Goal: Task Accomplishment & Management: Use online tool/utility

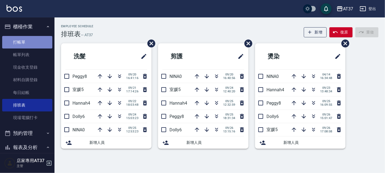
click at [32, 39] on link "打帳單" at bounding box center [27, 42] width 50 height 13
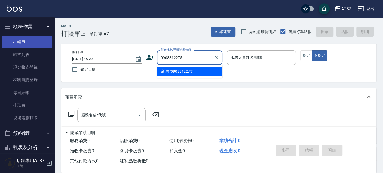
type input "0908812275"
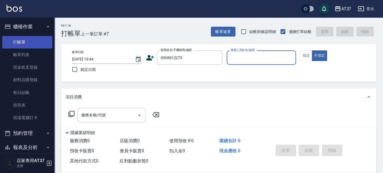
type input "0"
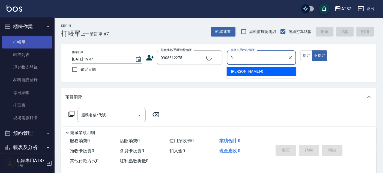
type input "無名字/0908812275/null"
click at [242, 68] on div "[PERSON_NAME] -0" at bounding box center [261, 71] width 70 height 9
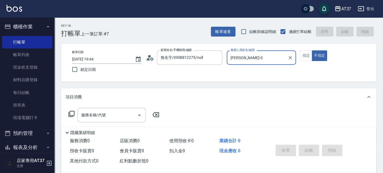
type input "[PERSON_NAME]-0"
click at [72, 112] on icon at bounding box center [71, 114] width 7 height 7
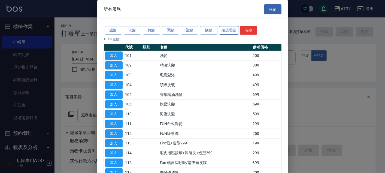
click at [226, 32] on button "頭皮理療" at bounding box center [229, 30] width 20 height 8
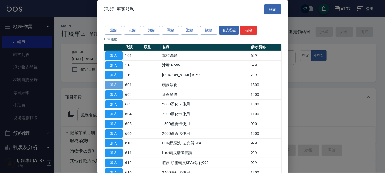
drag, startPoint x: 120, startPoint y: 86, endPoint x: 116, endPoint y: 86, distance: 3.3
click at [119, 85] on button "加入" at bounding box center [113, 85] width 17 height 8
type input "頭皮淨化(601)"
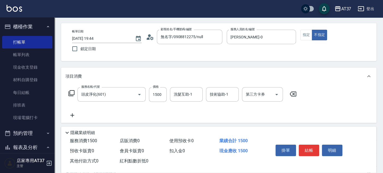
scroll to position [30, 0]
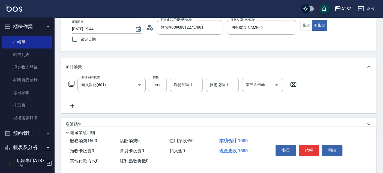
click at [162, 88] on input "1500" at bounding box center [158, 85] width 18 height 15
type input "1350"
type input "[PERSON_NAME]-25"
click at [73, 104] on icon at bounding box center [72, 106] width 14 height 7
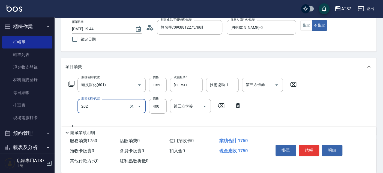
type input "A級單剪(202)"
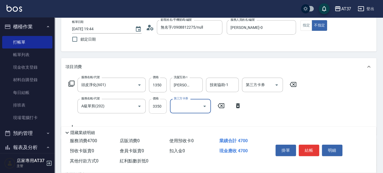
click at [156, 104] on input "3350" at bounding box center [158, 106] width 18 height 15
click at [160, 108] on input "350" at bounding box center [158, 106] width 18 height 15
type input "450"
click at [303, 104] on div "服務名稱/代號 頭皮淨化(601) 服務名稱/代號 價格 1350 價格 洗髮互助-1 子[PERSON_NAME]-25 洗髮互助-1 技術協助-1 技術協…" at bounding box center [218, 105] width 315 height 59
click at [305, 28] on button "指定" at bounding box center [306, 25] width 12 height 11
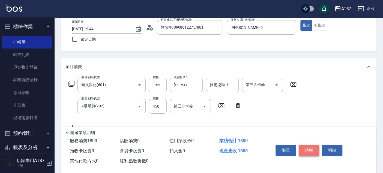
click at [308, 149] on button "結帳" at bounding box center [309, 150] width 20 height 11
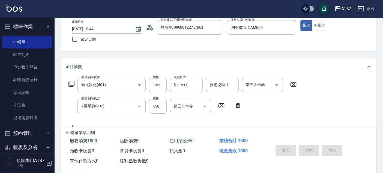
type input "[DATE] 19:45"
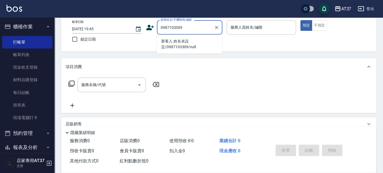
type input "新客人 姓名未設定/0987103309/null"
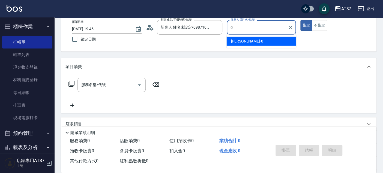
click at [273, 43] on div "[PERSON_NAME] -0" at bounding box center [261, 41] width 70 height 9
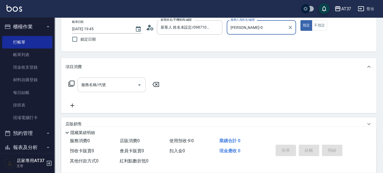
type input "[PERSON_NAME]-0"
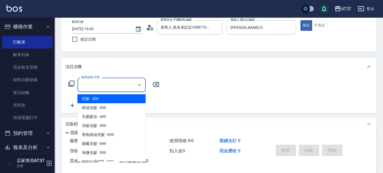
click at [101, 81] on div "服務名稱/代號 服務名稱/代號" at bounding box center [111, 85] width 68 height 14
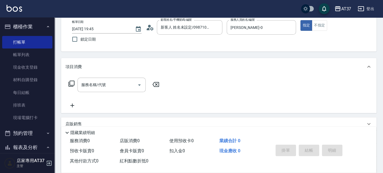
click at [70, 83] on icon at bounding box center [71, 83] width 7 height 7
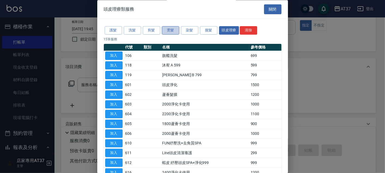
click at [174, 31] on button "燙髮" at bounding box center [170, 30] width 17 height 8
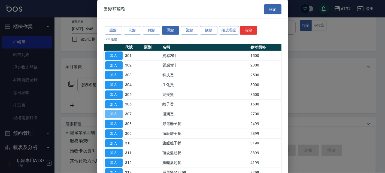
drag, startPoint x: 118, startPoint y: 113, endPoint x: 155, endPoint y: 91, distance: 42.8
click at [118, 113] on button "加入" at bounding box center [113, 114] width 17 height 8
type input "溫朔燙(307)"
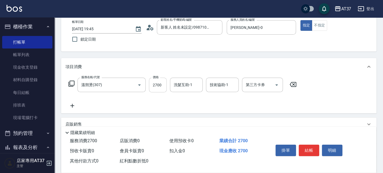
click at [157, 86] on input "2700" at bounding box center [158, 85] width 18 height 15
type input "2500"
type input "[PERSON_NAME]-25"
click at [314, 150] on button "結帳" at bounding box center [309, 150] width 20 height 11
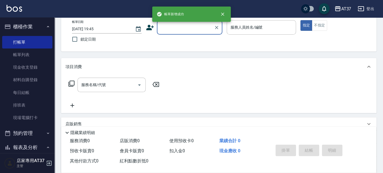
scroll to position [0, 0]
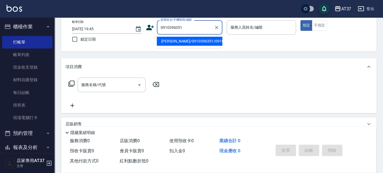
type input "[PERSON_NAME]/0910396351/0910396351"
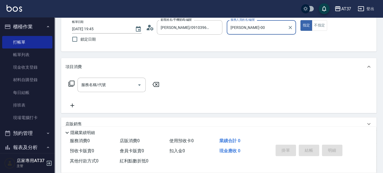
type input "[PERSON_NAME]-0"
click at [70, 82] on icon at bounding box center [71, 83] width 7 height 7
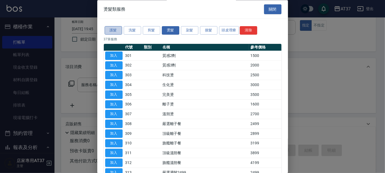
click at [122, 30] on button "護髮" at bounding box center [113, 30] width 17 height 8
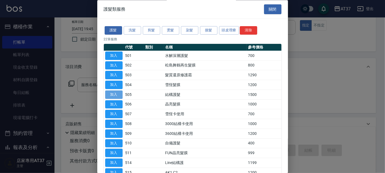
click at [115, 96] on button "加入" at bounding box center [113, 95] width 17 height 8
type input "結構護髮(505)"
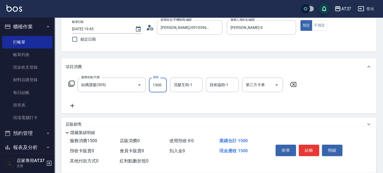
click at [163, 86] on input "1500" at bounding box center [158, 85] width 18 height 15
type input "1950"
click at [73, 106] on icon at bounding box center [72, 106] width 4 height 4
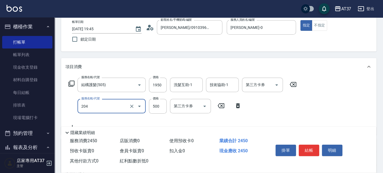
type input "A級洗+剪(204)"
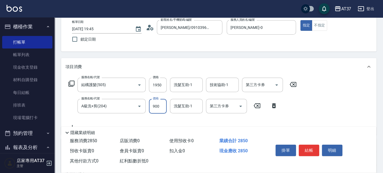
type input "900"
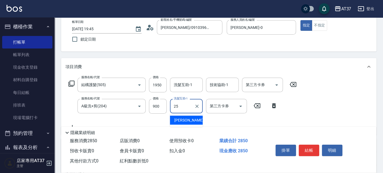
type input "[PERSON_NAME]-25"
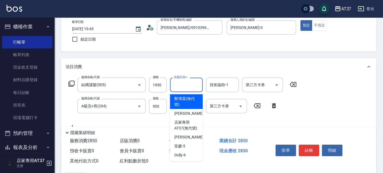
click at [193, 86] on input "洗髮互助-1" at bounding box center [186, 85] width 28 height 10
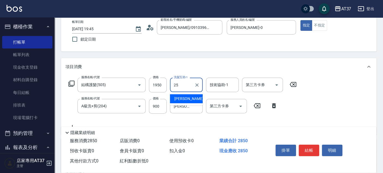
type input "[PERSON_NAME]-25"
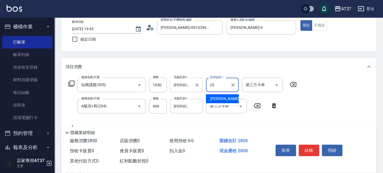
type input "[PERSON_NAME]-25"
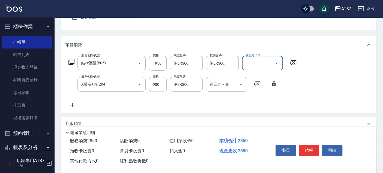
scroll to position [61, 0]
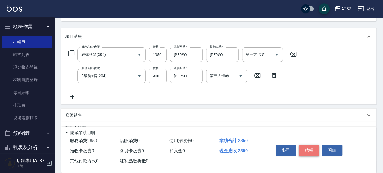
click at [311, 150] on button "結帳" at bounding box center [309, 150] width 20 height 11
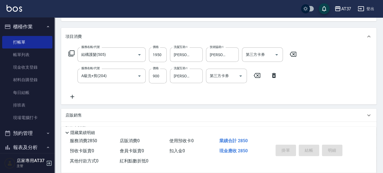
type input "[DATE] 19:46"
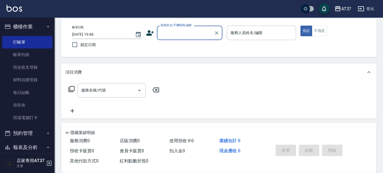
scroll to position [0, 0]
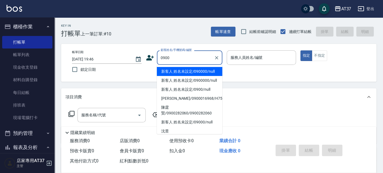
click at [209, 73] on li "新客人 姓名未設定/090000/null" at bounding box center [189, 71] width 65 height 9
type input "新客人 姓名未設定/090000/null"
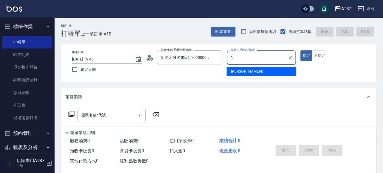
click at [233, 70] on span "[PERSON_NAME] -0" at bounding box center [247, 72] width 32 height 6
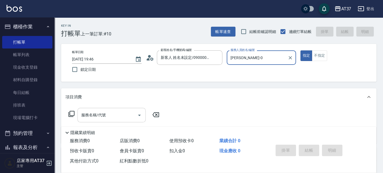
type input "[PERSON_NAME]-0"
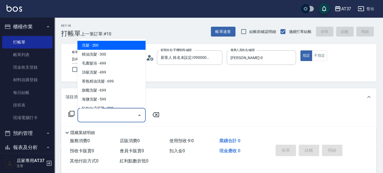
click at [85, 117] on div "服務名稱/代號 服務名稱/代號" at bounding box center [111, 115] width 68 height 14
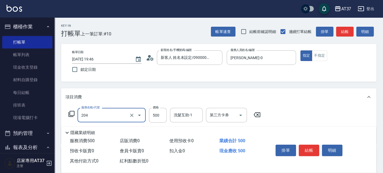
type input "A級洗+剪(204)"
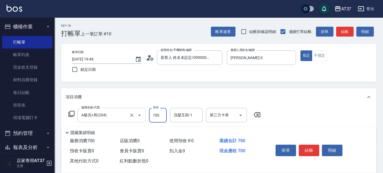
type input "700"
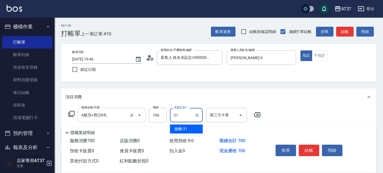
type input "微醺-21"
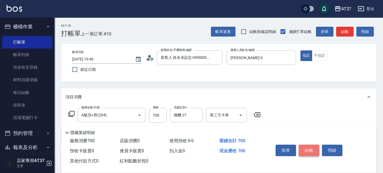
click at [307, 148] on button "結帳" at bounding box center [309, 150] width 20 height 11
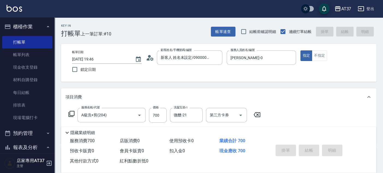
type input "[DATE] 19:47"
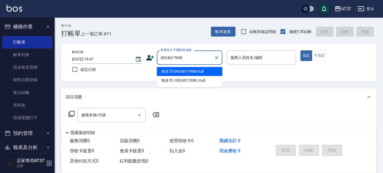
type input "無名字/0924017998/null"
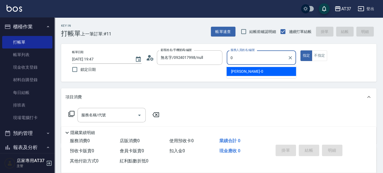
click at [255, 68] on div "[PERSON_NAME] -0" at bounding box center [261, 71] width 70 height 9
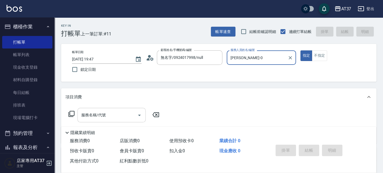
type input "[PERSON_NAME]-0"
click at [117, 113] on input "服務名稱/代號" at bounding box center [107, 115] width 55 height 10
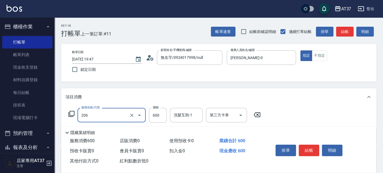
type input "A精油洗+剪(206)"
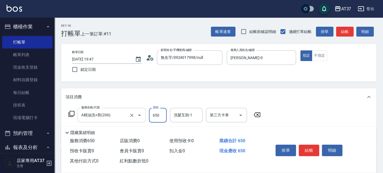
type input "650"
type input "212"
click at [180, 115] on div "洗髮互助-1 洗髮互助-1" at bounding box center [186, 115] width 33 height 14
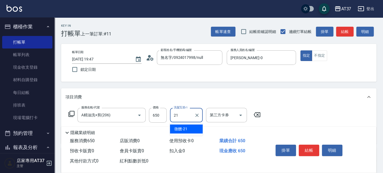
type input "微醺-21"
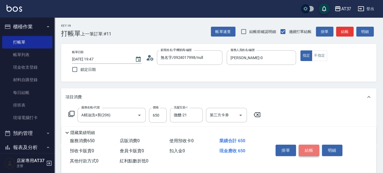
click at [308, 147] on button "結帳" at bounding box center [309, 150] width 20 height 11
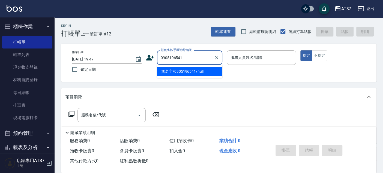
type input "無名字/0905196541/null"
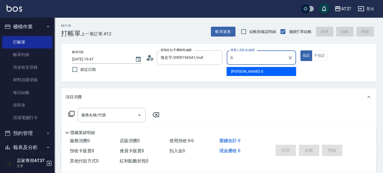
click at [287, 71] on div "[PERSON_NAME] -0" at bounding box center [261, 71] width 70 height 9
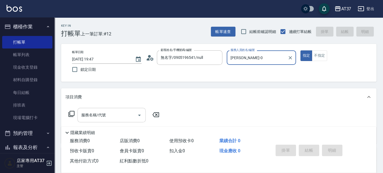
type input "[PERSON_NAME]-0"
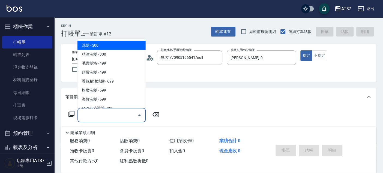
click at [94, 111] on div "服務名稱/代號 服務名稱/代號" at bounding box center [111, 115] width 68 height 14
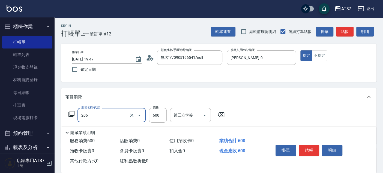
type input "A精油洗+剪(206)"
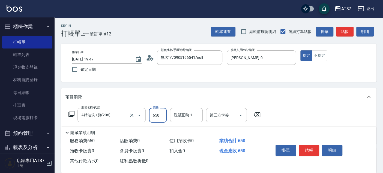
type input "650"
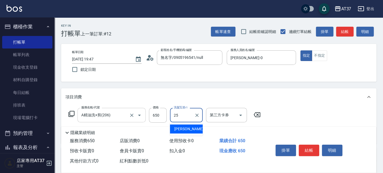
type input "[PERSON_NAME]-25"
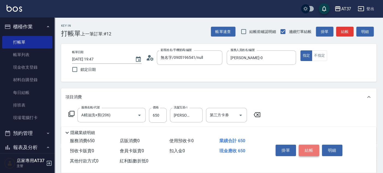
click at [311, 149] on button "結帳" at bounding box center [309, 150] width 20 height 11
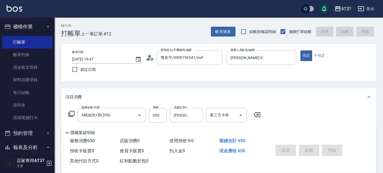
type input "[DATE] 19:48"
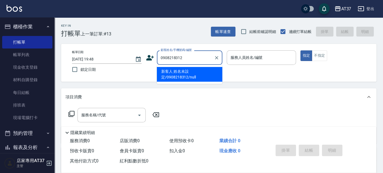
type input "新客人 姓名未設定/0908218312/null"
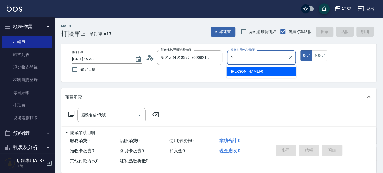
drag, startPoint x: 272, startPoint y: 71, endPoint x: 224, endPoint y: 79, distance: 48.2
click at [271, 71] on div "[PERSON_NAME] -0" at bounding box center [261, 71] width 70 height 9
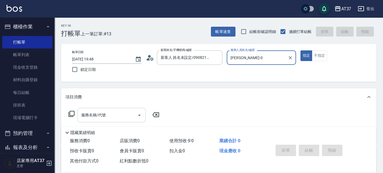
type input "[PERSON_NAME]-0"
click at [112, 115] on input "服務名稱/代號" at bounding box center [107, 115] width 55 height 10
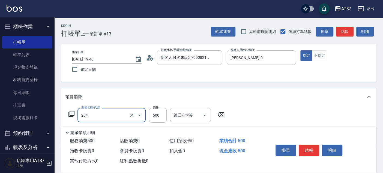
type input "A級洗+剪(204)"
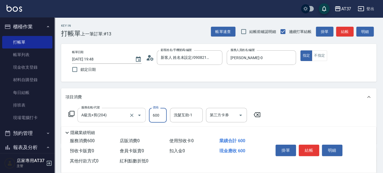
type input "600"
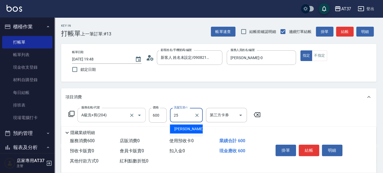
type input "[PERSON_NAME]-25"
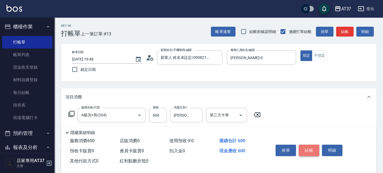
click at [313, 151] on button "結帳" at bounding box center [309, 150] width 20 height 11
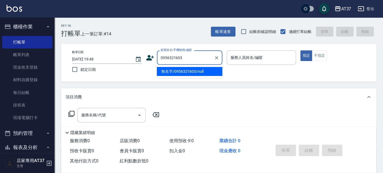
type input "無名字/0956321603/null"
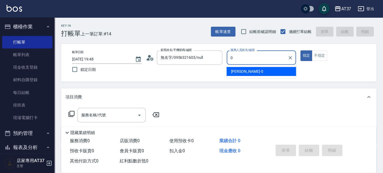
drag, startPoint x: 281, startPoint y: 70, endPoint x: 276, endPoint y: 73, distance: 5.4
click at [280, 70] on div "[PERSON_NAME] -0" at bounding box center [261, 71] width 70 height 9
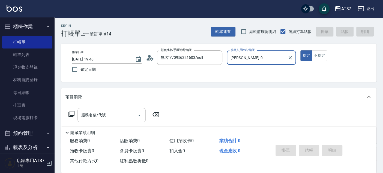
type input "[PERSON_NAME]-0"
click at [100, 119] on input "服務名稱/代號" at bounding box center [107, 115] width 55 height 10
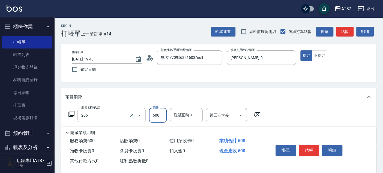
type input "A精油洗+剪(206)"
type input "650"
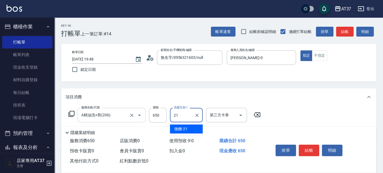
type input "微醺-21"
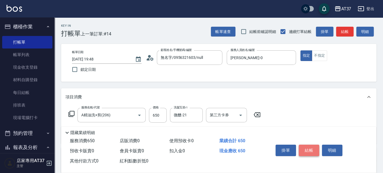
click at [311, 148] on button "結帳" at bounding box center [309, 150] width 20 height 11
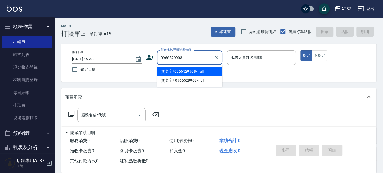
type input "無名字/0966529908/null"
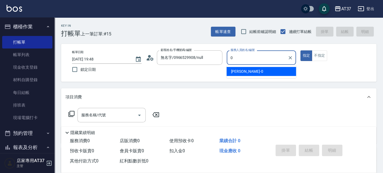
click at [253, 68] on div "[PERSON_NAME] -0" at bounding box center [261, 71] width 70 height 9
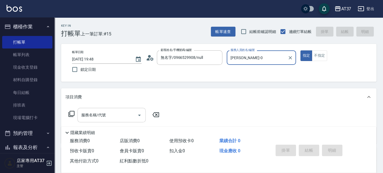
type input "[PERSON_NAME]-0"
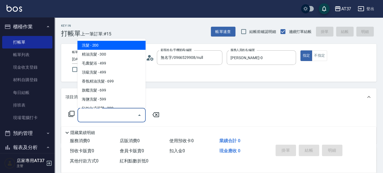
click at [116, 113] on input "服務名稱/代號" at bounding box center [107, 115] width 55 height 10
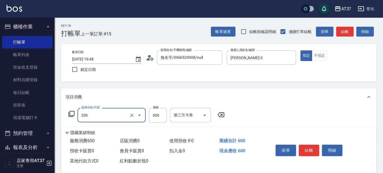
type input "A精油洗+剪(206)"
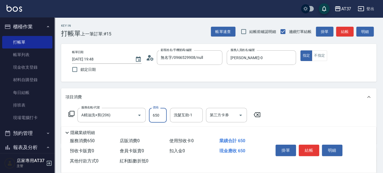
type input "650"
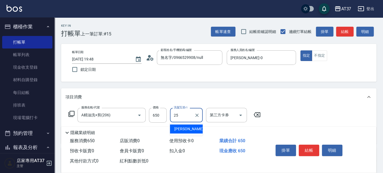
type input "[PERSON_NAME]-25"
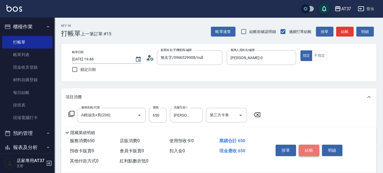
click at [313, 146] on button "結帳" at bounding box center [309, 150] width 20 height 11
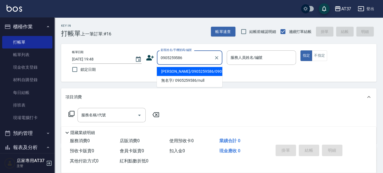
type input "[PERSON_NAME]/0905259586/0905259586"
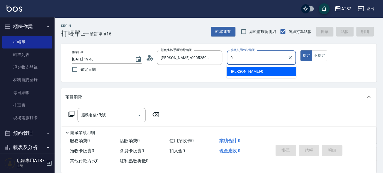
click at [279, 72] on div "[PERSON_NAME] -0" at bounding box center [261, 71] width 70 height 9
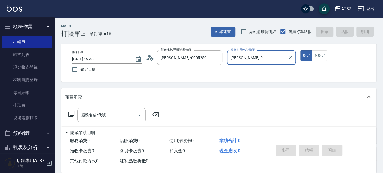
type input "[PERSON_NAME]-0"
click at [118, 108] on div "服務名稱/代號 服務名稱/代號" at bounding box center [218, 125] width 315 height 38
click at [118, 108] on div "服務名稱/代號" at bounding box center [111, 115] width 68 height 14
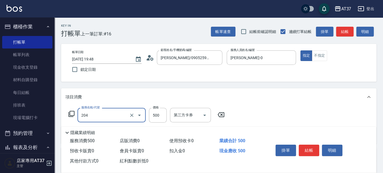
type input "A級洗+剪(204)"
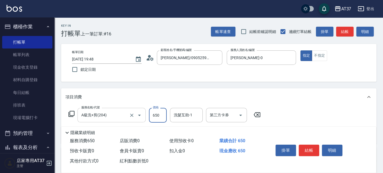
type input "650"
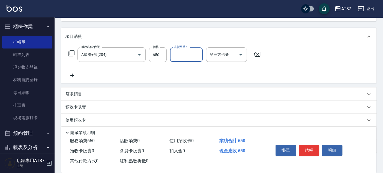
drag, startPoint x: 62, startPoint y: 96, endPoint x: 74, endPoint y: 94, distance: 12.7
click at [70, 95] on div "店販銷售" at bounding box center [218, 94] width 315 height 13
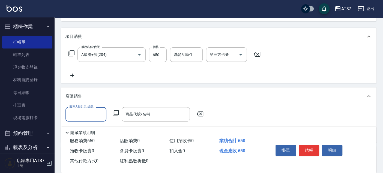
scroll to position [9, 0]
click at [74, 94] on p "店販銷售" at bounding box center [73, 97] width 16 height 6
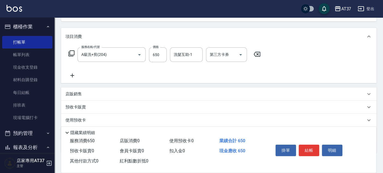
click at [91, 94] on div "店販銷售" at bounding box center [215, 94] width 300 height 6
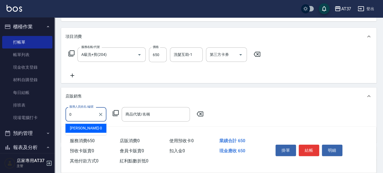
click at [93, 128] on div "[PERSON_NAME] -0" at bounding box center [85, 128] width 41 height 9
type input "[PERSON_NAME]-0"
click at [116, 114] on icon at bounding box center [115, 113] width 7 height 7
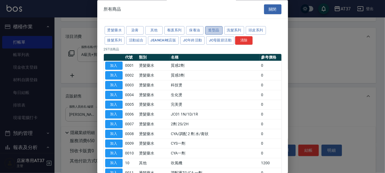
click at [212, 29] on button "造型品" at bounding box center [213, 30] width 17 height 8
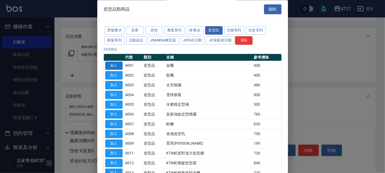
click at [115, 66] on button "加入" at bounding box center [113, 66] width 17 height 8
type input "金蠟"
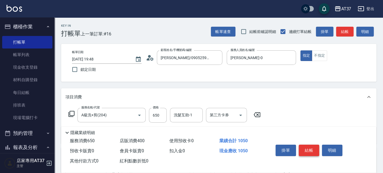
click at [307, 149] on button "結帳" at bounding box center [309, 150] width 20 height 11
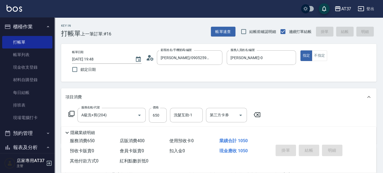
type input "[DATE] 19:49"
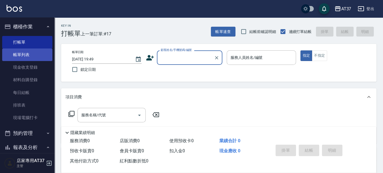
click at [33, 54] on link "帳單列表" at bounding box center [27, 55] width 50 height 13
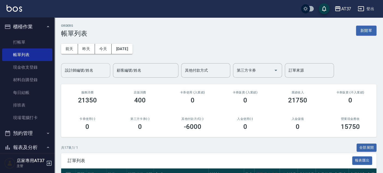
click at [99, 76] on div "設計師編號/姓名" at bounding box center [85, 70] width 49 height 14
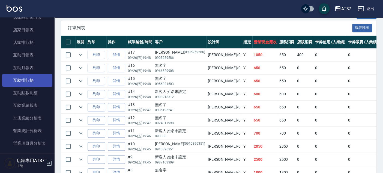
scroll to position [182, 0]
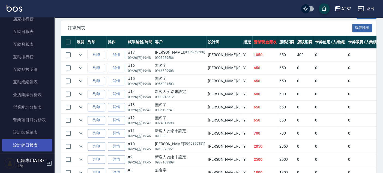
type input "[PERSON_NAME]-0"
click at [29, 147] on link "設計師日報表" at bounding box center [27, 145] width 50 height 13
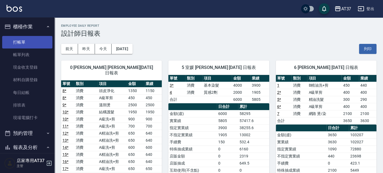
click at [21, 39] on link "打帳單" at bounding box center [27, 42] width 50 height 13
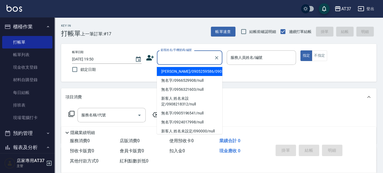
click at [181, 61] on input "顧客姓名/手機號碼/編號" at bounding box center [185, 58] width 52 height 10
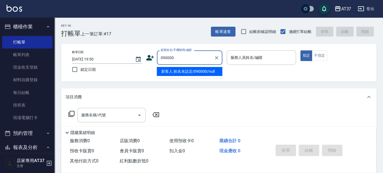
type input "新客人 姓名未設定/090000/null"
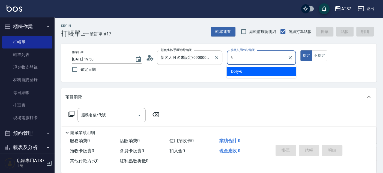
type input "6"
type button "true"
type input "Dolly-6"
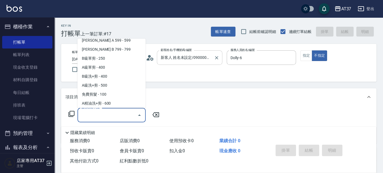
scroll to position [136, 0]
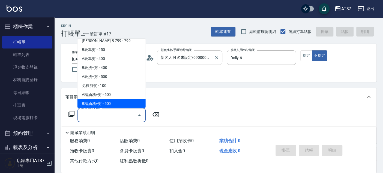
type input "B精油洗+剪(207)"
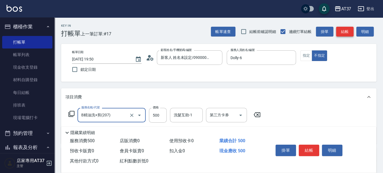
click at [340, 32] on button "結帳" at bounding box center [344, 32] width 17 height 10
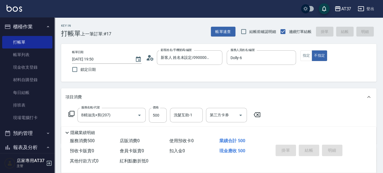
type input "[DATE] 19:52"
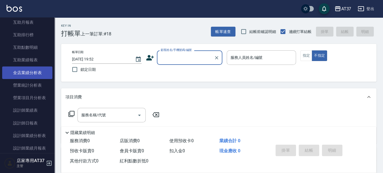
scroll to position [212, 0]
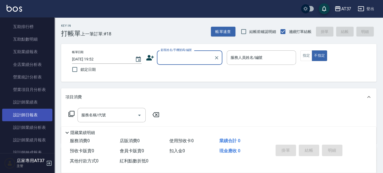
click at [33, 118] on link "設計師日報表" at bounding box center [27, 115] width 50 height 13
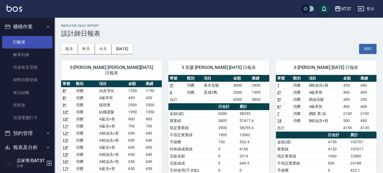
click at [27, 38] on link "打帳單" at bounding box center [27, 42] width 50 height 13
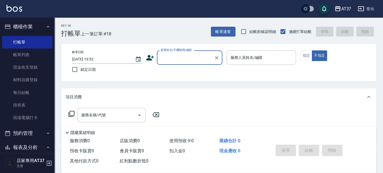
click at [188, 58] on input "顧客姓名/手機號碼/編號" at bounding box center [185, 58] width 52 height 10
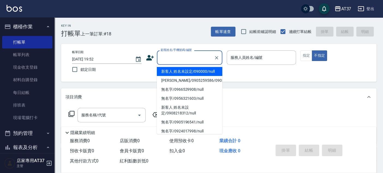
click at [193, 71] on li "新客人 姓名未設定/090000/null" at bounding box center [189, 71] width 65 height 9
type input "新客人 姓名未設定/090000/null"
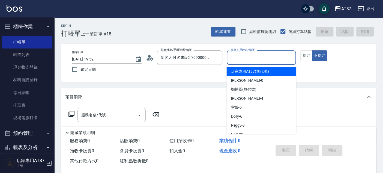
click at [235, 58] on input "服務人員姓名/編號" at bounding box center [261, 58] width 65 height 10
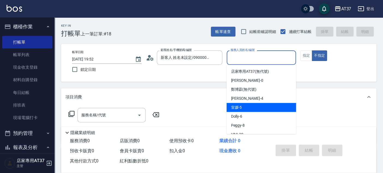
click at [241, 111] on div "室媛 -5" at bounding box center [261, 107] width 70 height 9
type input "室媛-5"
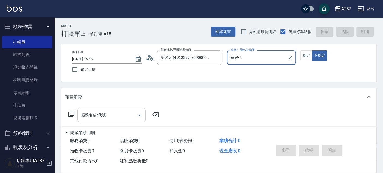
click at [118, 114] on input "服務名稱/代號" at bounding box center [107, 115] width 55 height 10
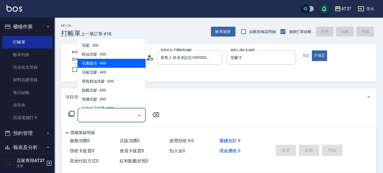
click at [124, 62] on span "毛囊髮浴 - 499" at bounding box center [111, 63] width 68 height 9
type input "毛囊髮浴(103)"
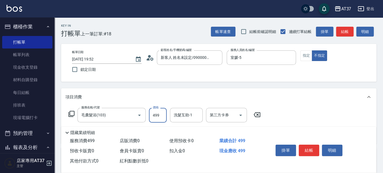
click at [156, 112] on input "499" at bounding box center [158, 115] width 18 height 15
type input "599"
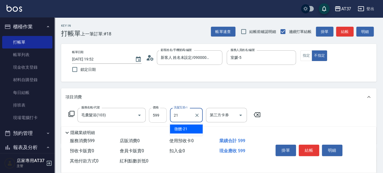
type input "微醺-21"
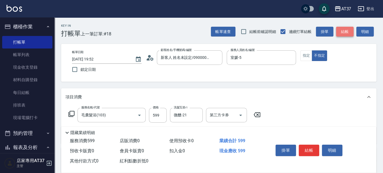
click at [336, 32] on button "結帳" at bounding box center [344, 32] width 17 height 10
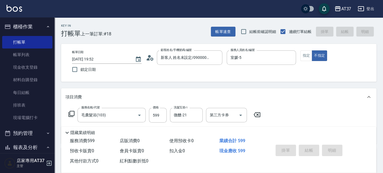
type input "[DATE] 20:12"
